Goal: Task Accomplishment & Management: Manage account settings

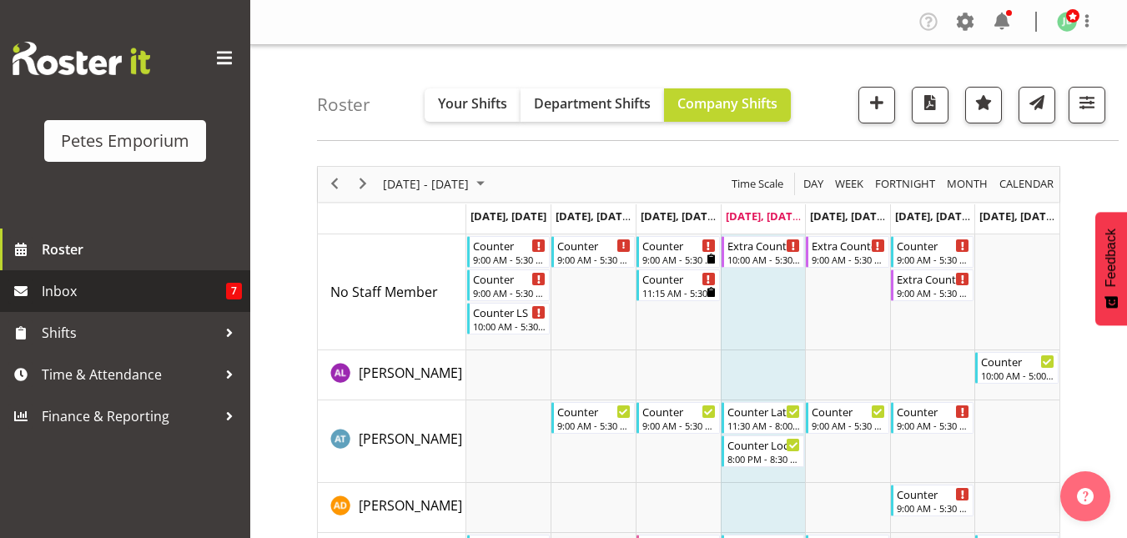
click at [71, 295] on span "Inbox" at bounding box center [134, 291] width 184 height 25
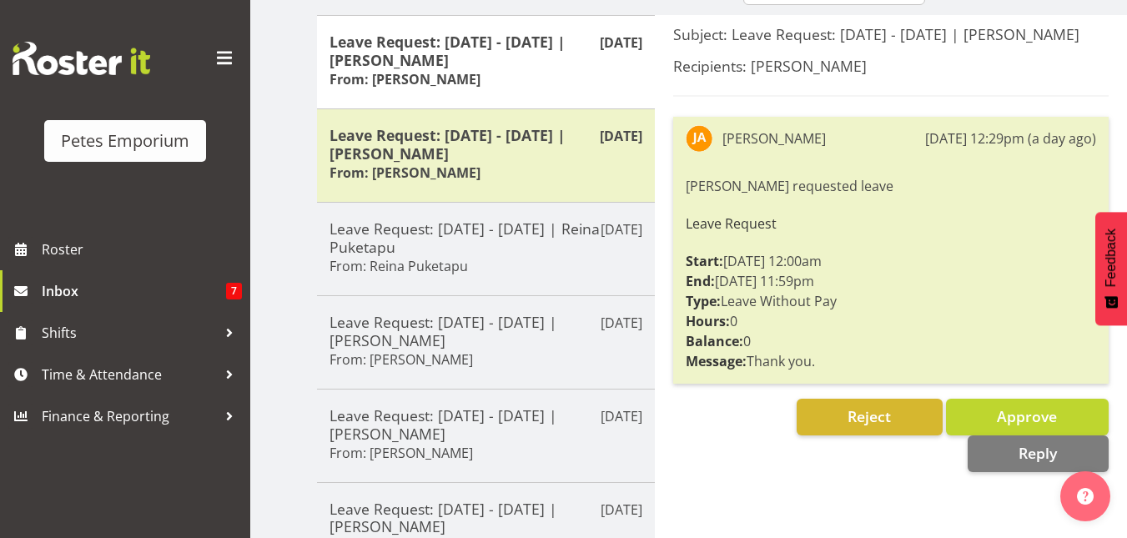
scroll to position [213, 0]
click at [851, 425] on span "Reject" at bounding box center [869, 415] width 43 height 20
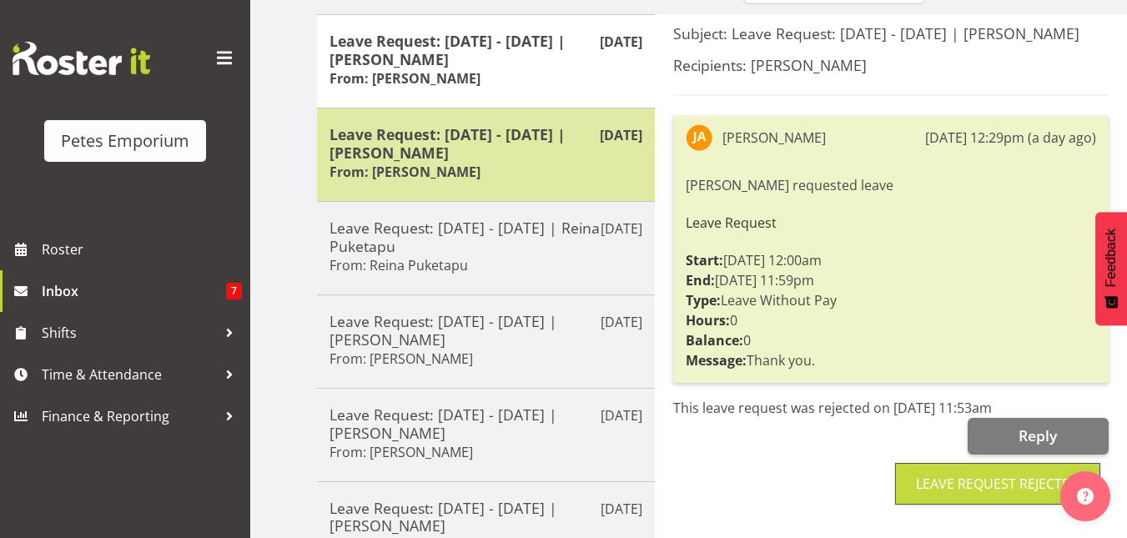
click at [491, 146] on h5 "Leave Request: [DATE] - [DATE] | [PERSON_NAME]" at bounding box center [486, 143] width 313 height 37
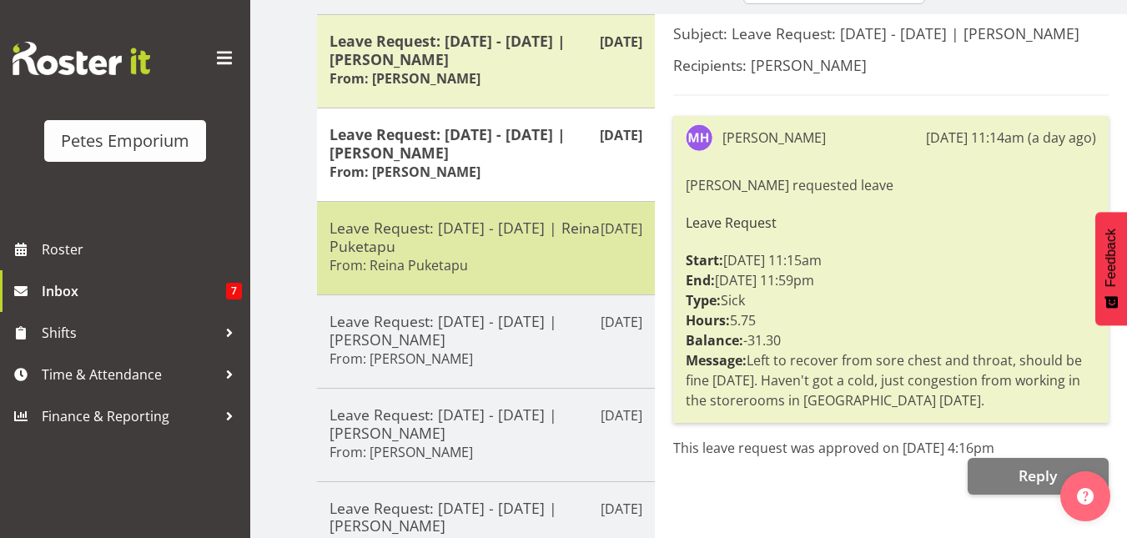
click at [412, 255] on div "Leave Request: [DATE] - [DATE] | Reina Puketapu From: Reina Puketapu" at bounding box center [486, 248] width 313 height 59
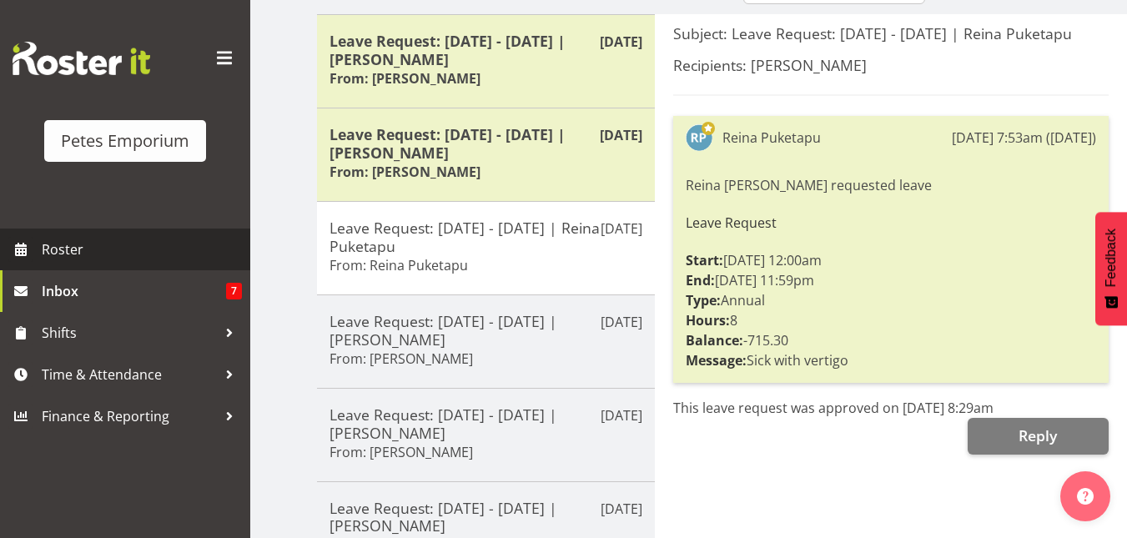
click at [54, 249] on span "Roster" at bounding box center [142, 249] width 200 height 25
